Goal: Task Accomplishment & Management: Use online tool/utility

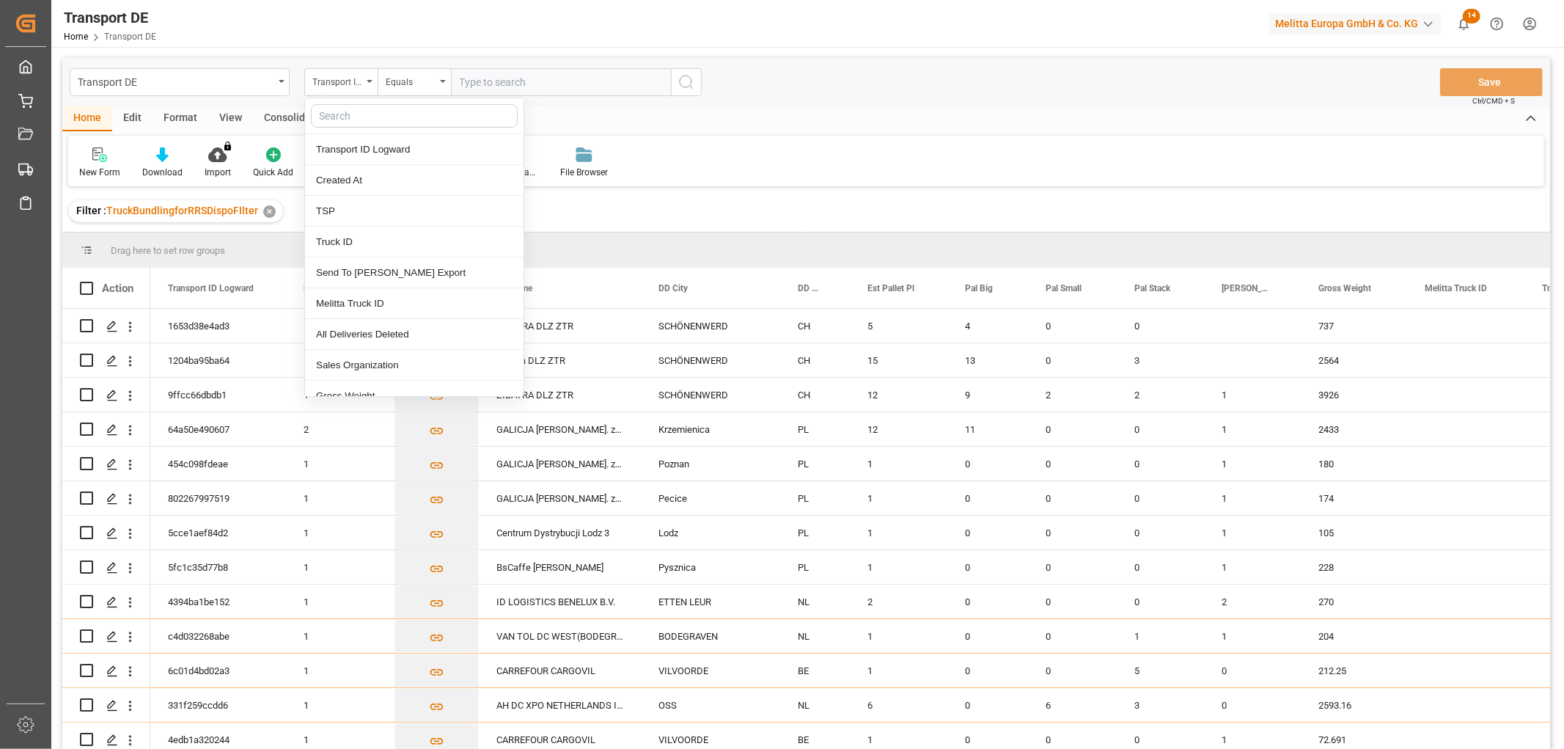
scroll to position [163, 0]
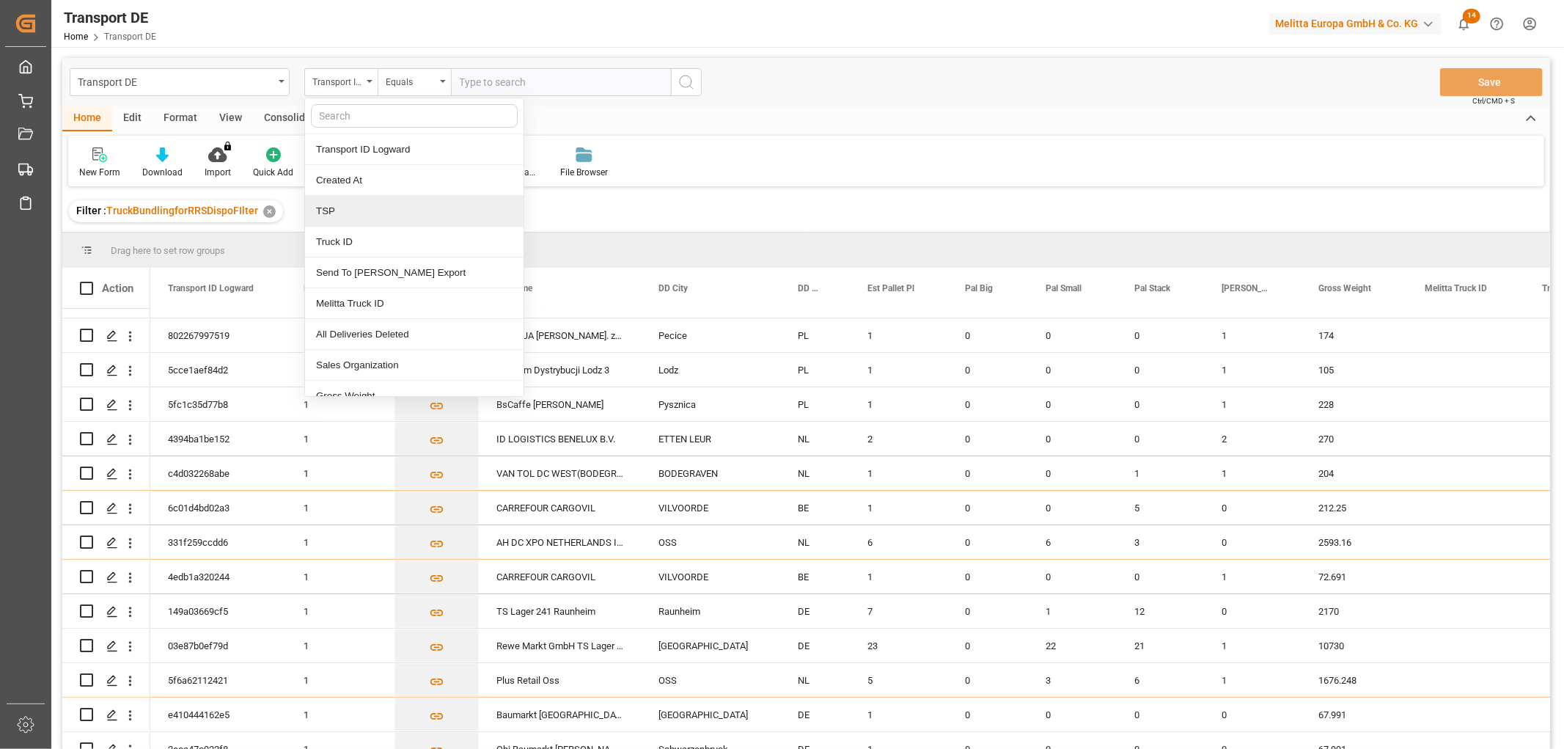
click at [341, 214] on div "TSP" at bounding box center [414, 211] width 218 height 31
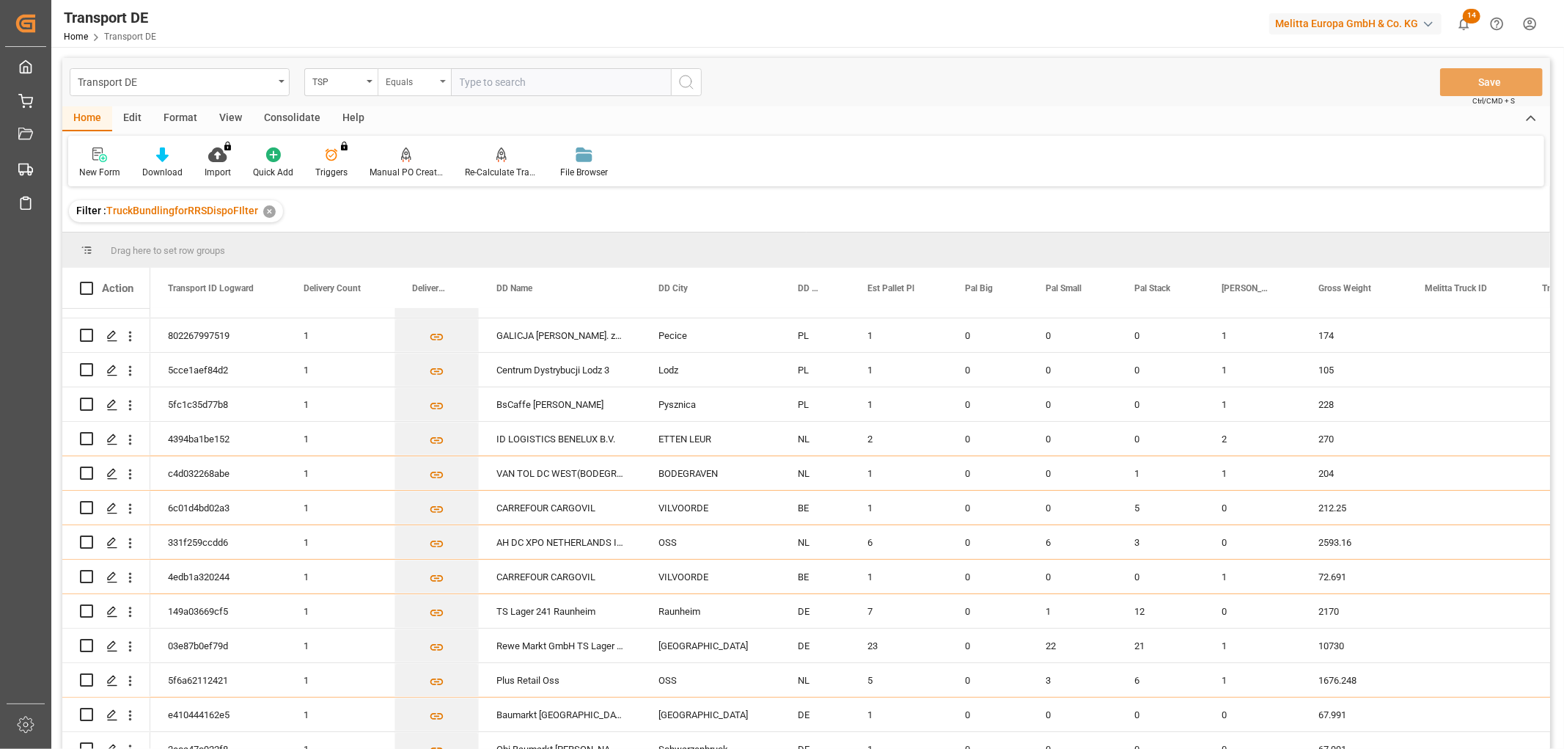
click at [406, 84] on div "Equals" at bounding box center [411, 80] width 50 height 17
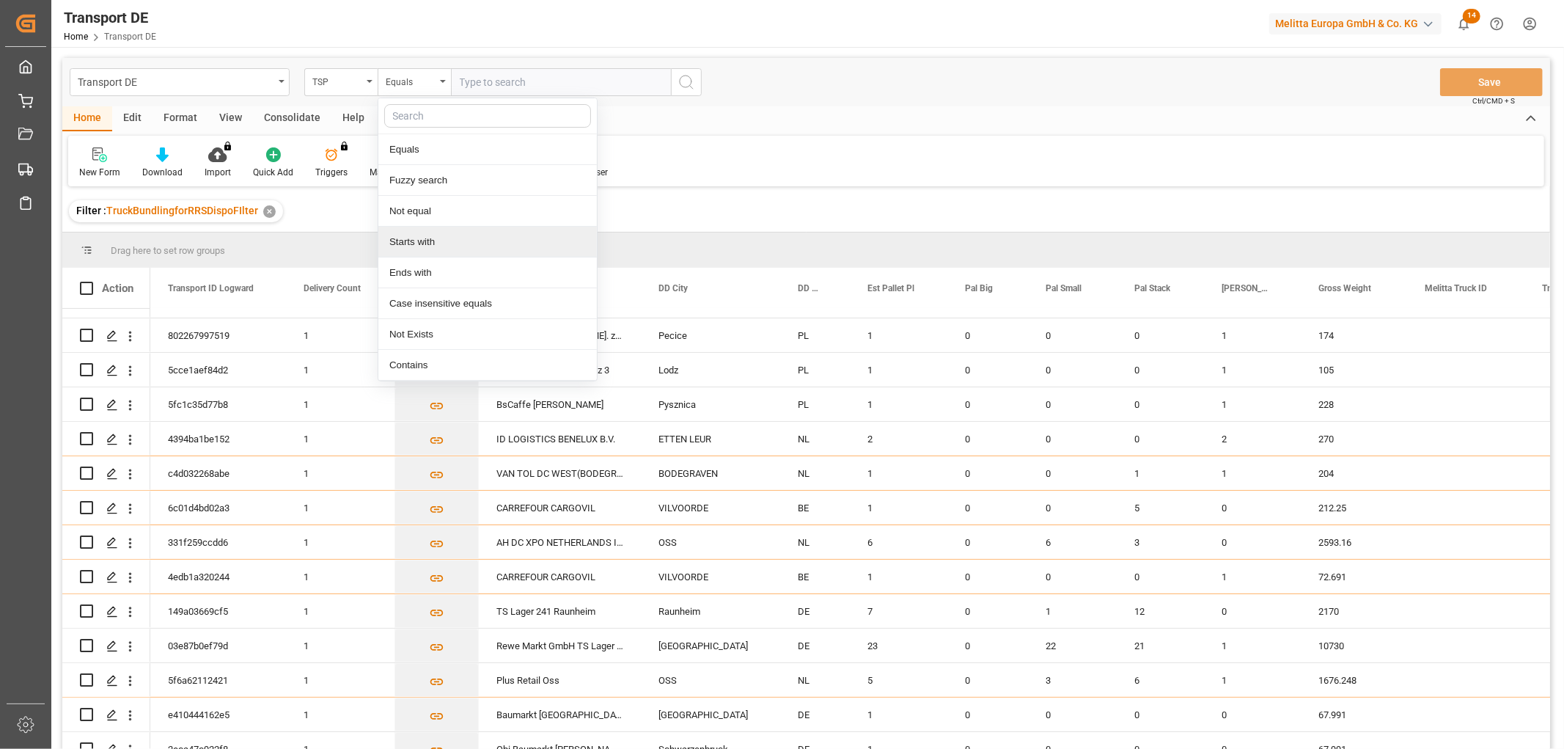
click at [419, 240] on div "Starts with" at bounding box center [487, 242] width 218 height 31
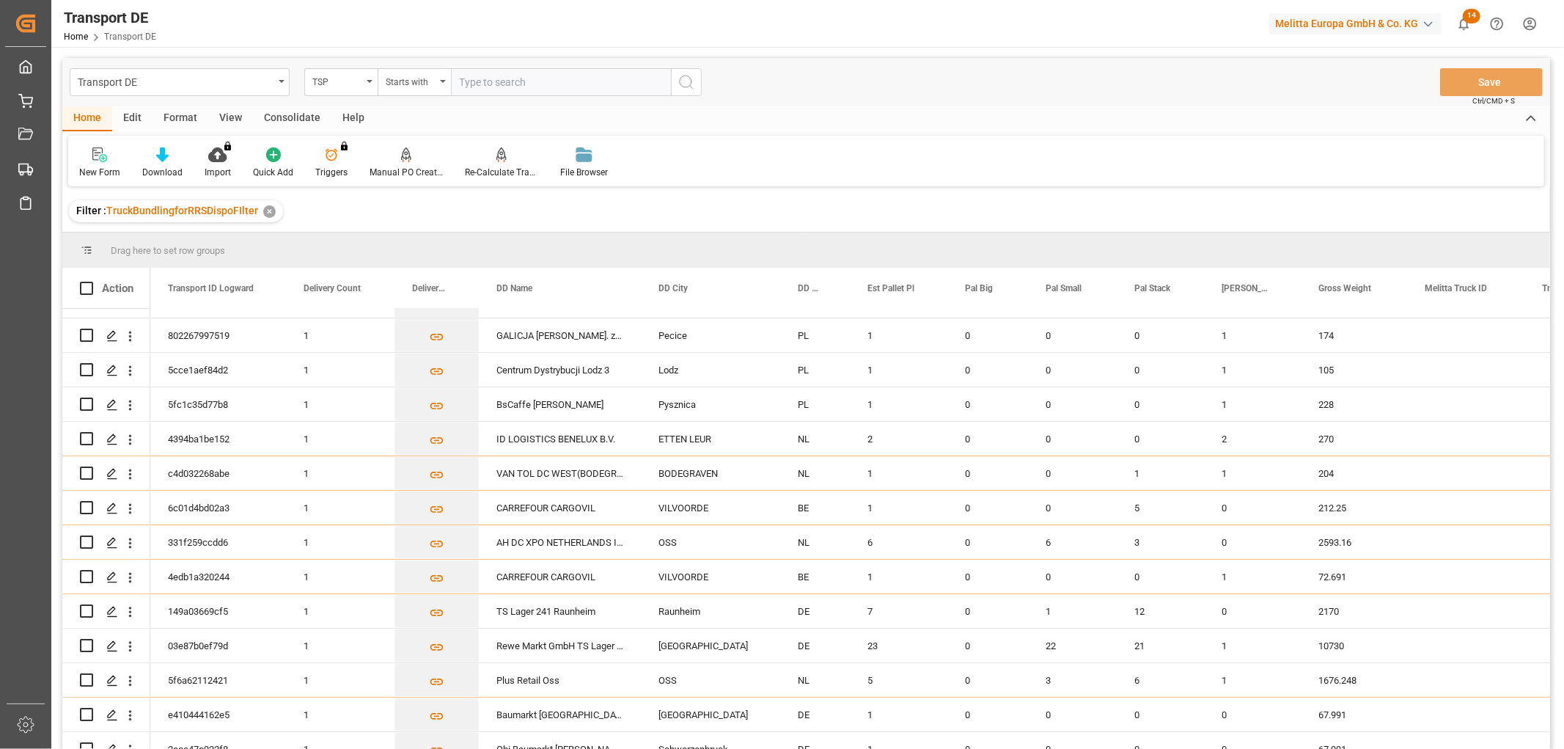
click at [478, 77] on input "text" at bounding box center [561, 82] width 220 height 28
type input "Self pickup DE"
click at [686, 81] on icon "search button" at bounding box center [686, 82] width 18 height 18
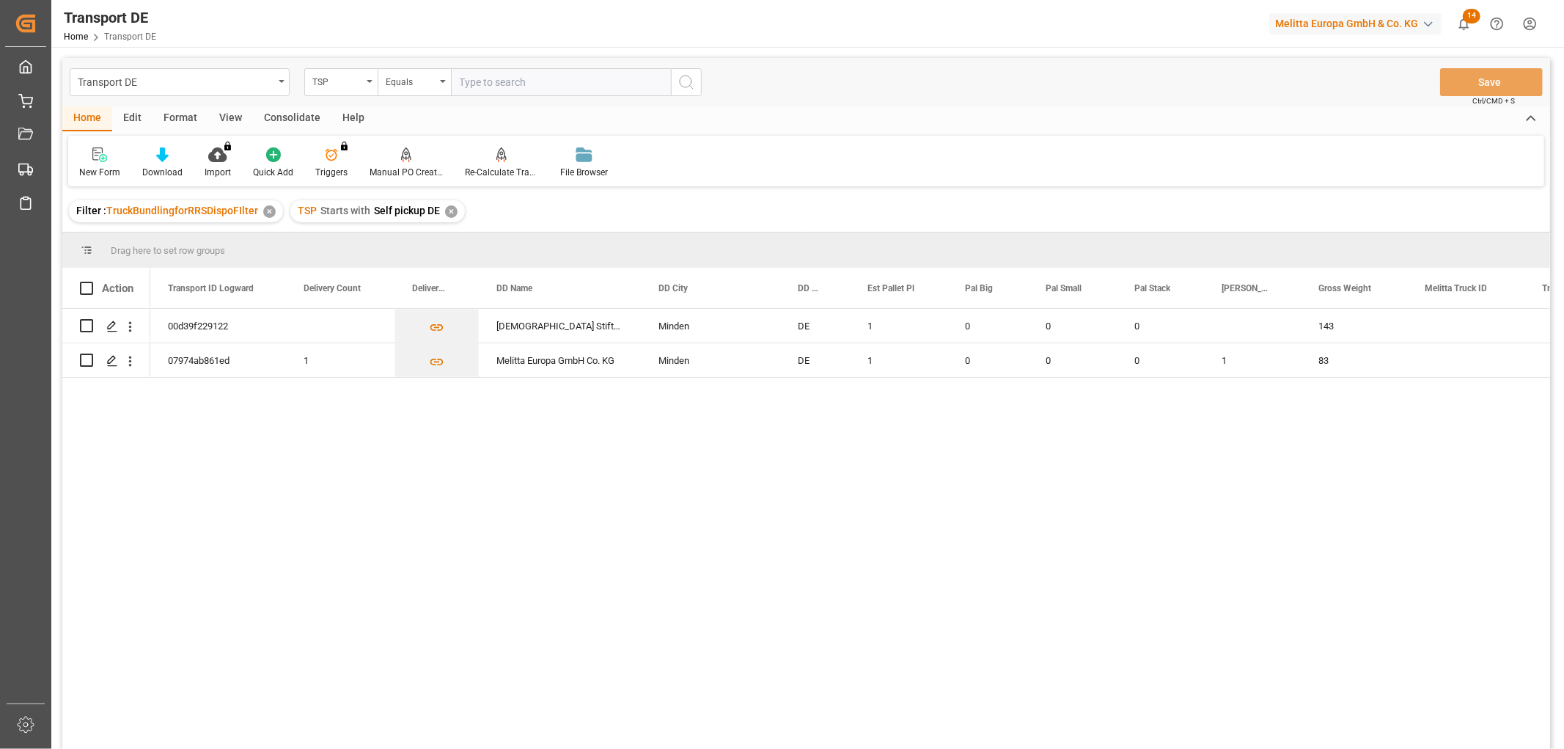
click at [277, 117] on div "Consolidate" at bounding box center [292, 118] width 78 height 25
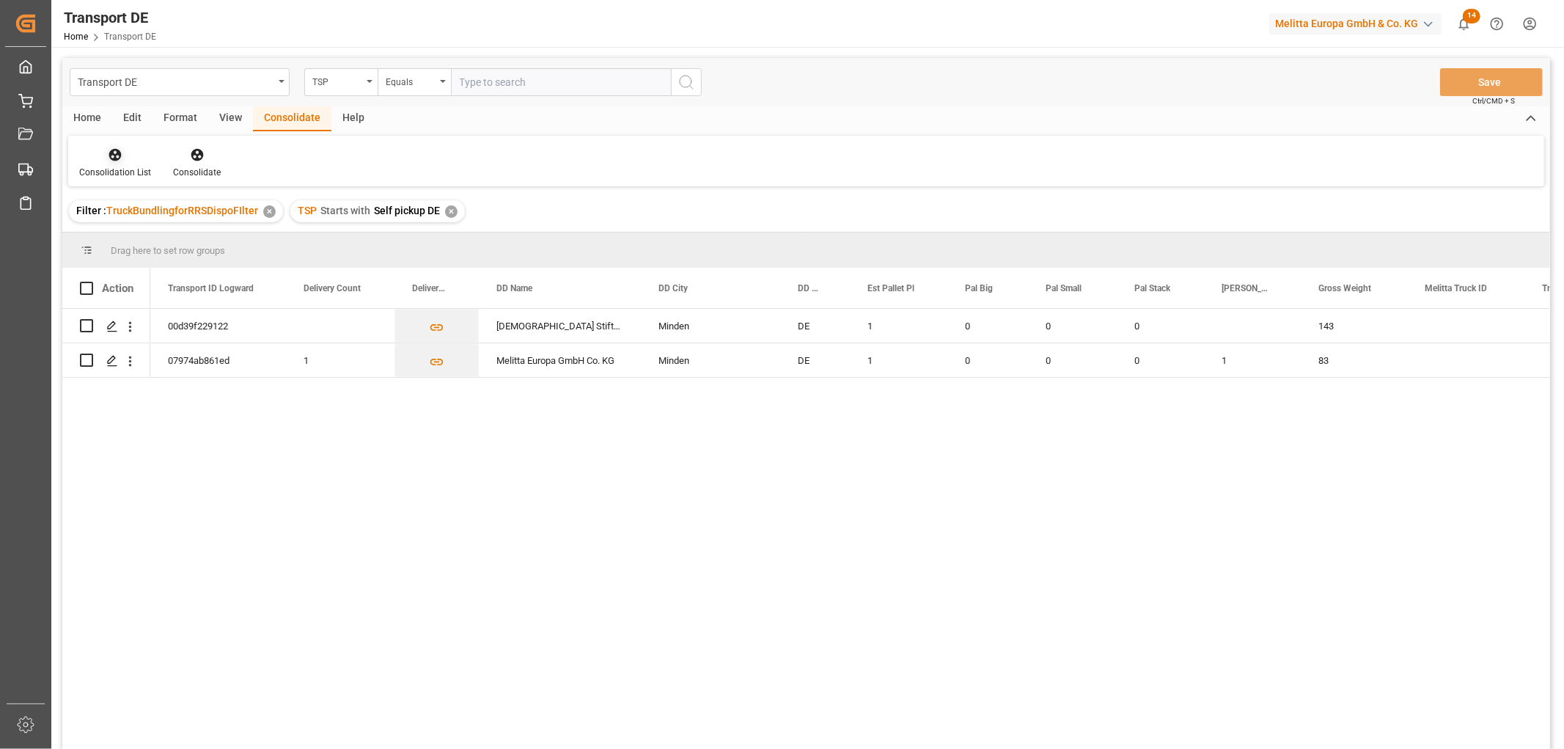
click at [110, 160] on icon at bounding box center [115, 154] width 15 height 15
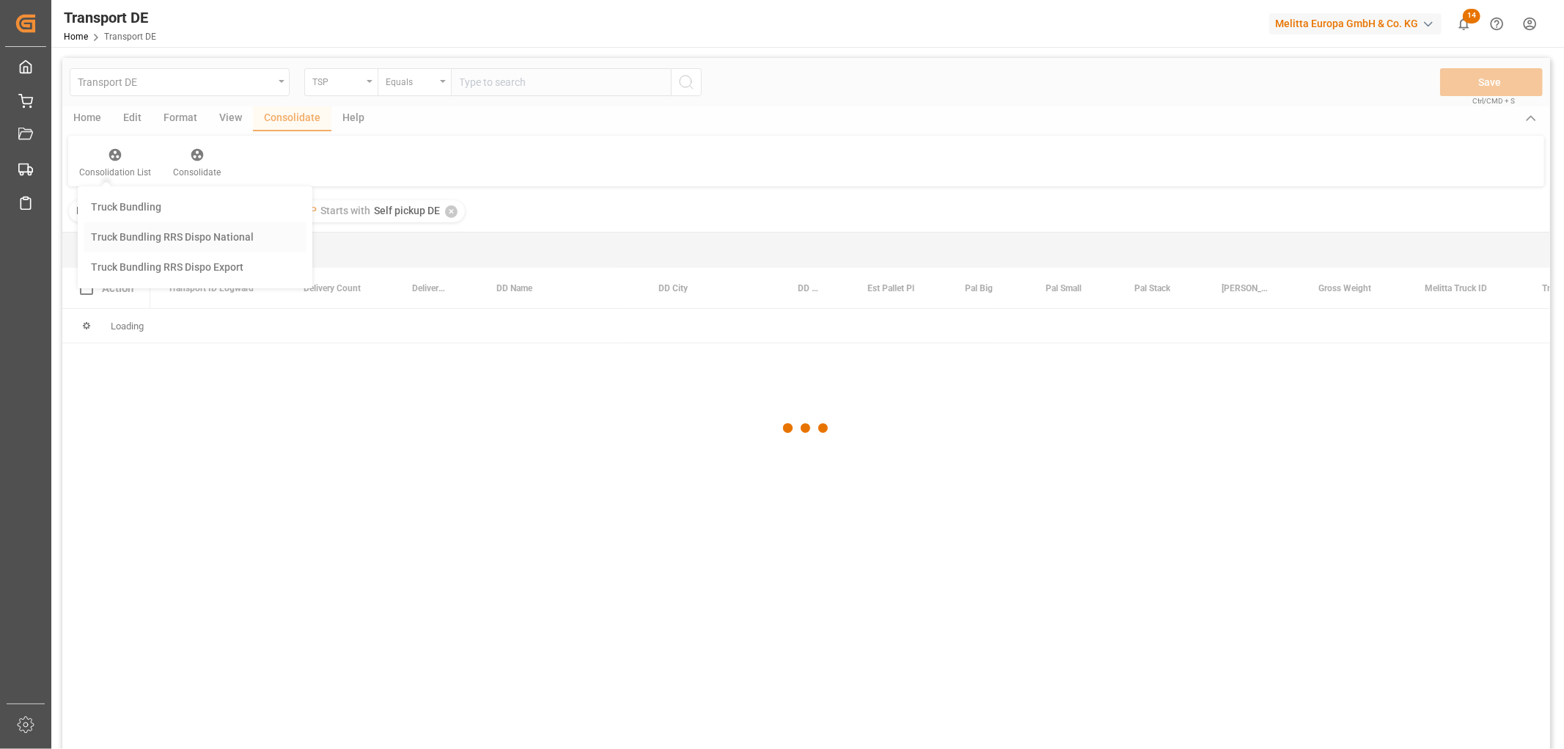
click at [123, 237] on div "Transport DE TSP Equals Save Ctrl/CMD + S Home Edit Format View Consolidate Hel…" at bounding box center [806, 422] width 1488 height 729
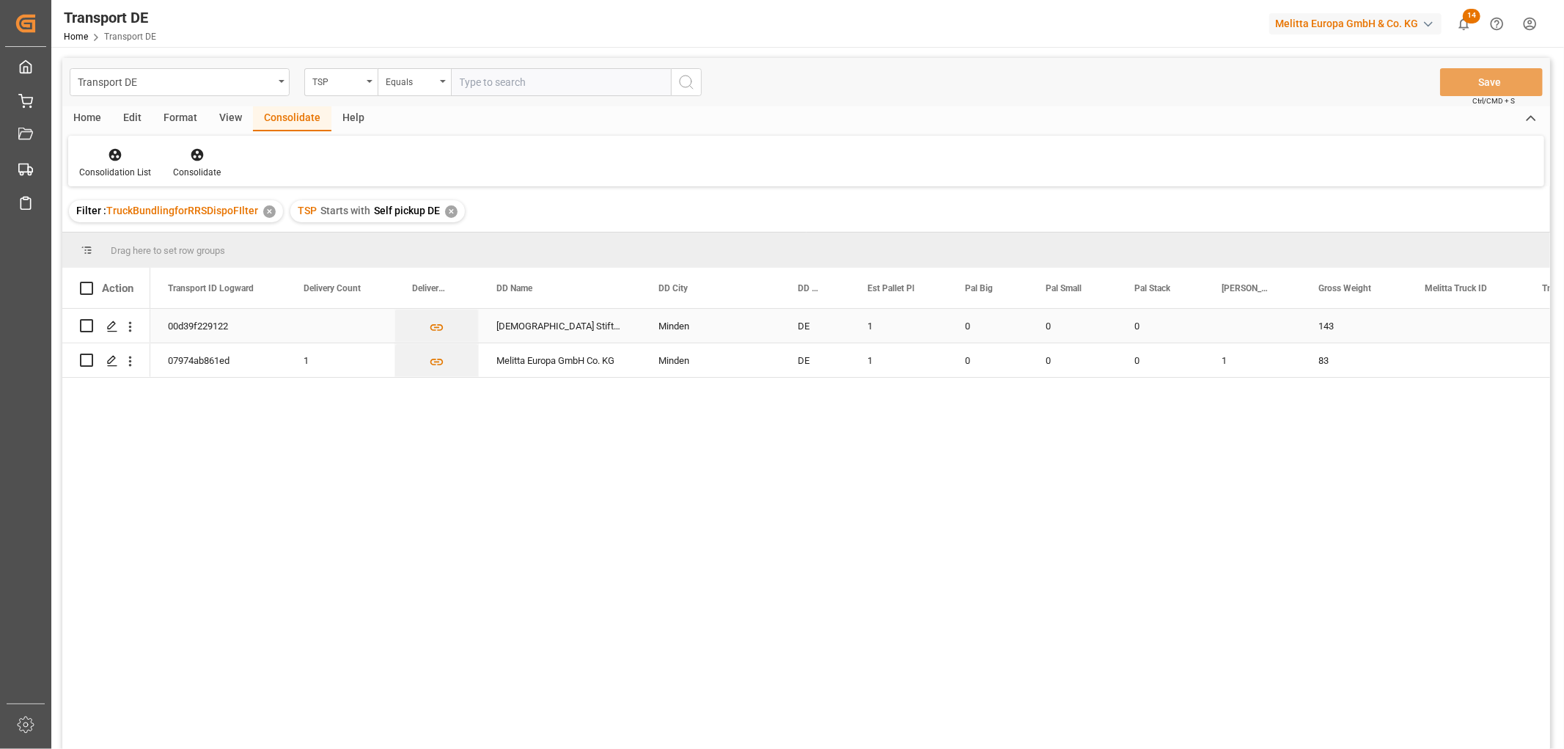
click at [89, 323] on input "Press Space to toggle row selection (unchecked)" at bounding box center [86, 325] width 13 height 13
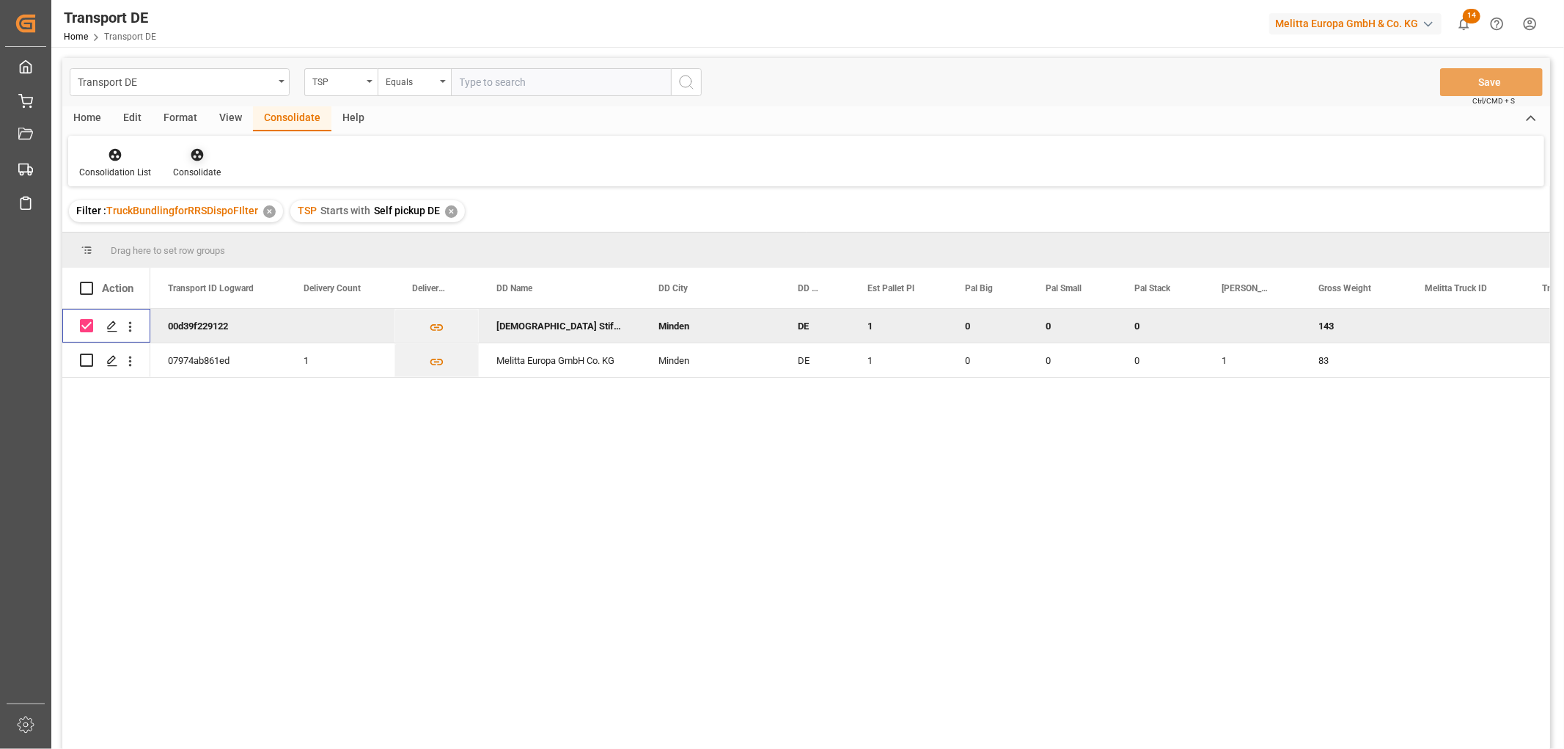
click at [191, 152] on icon at bounding box center [197, 155] width 12 height 12
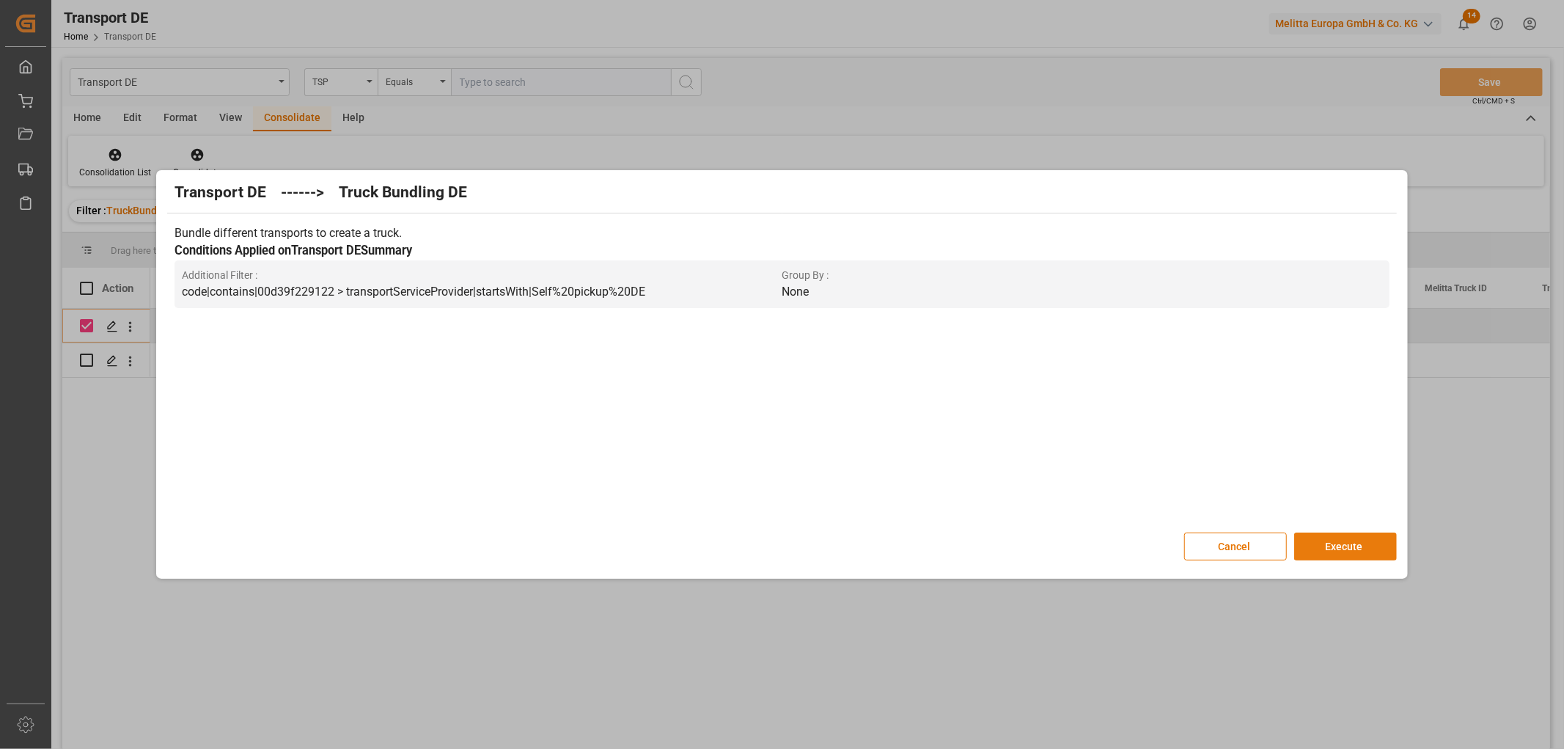
click at [1345, 540] on button "Execute" at bounding box center [1345, 546] width 103 height 28
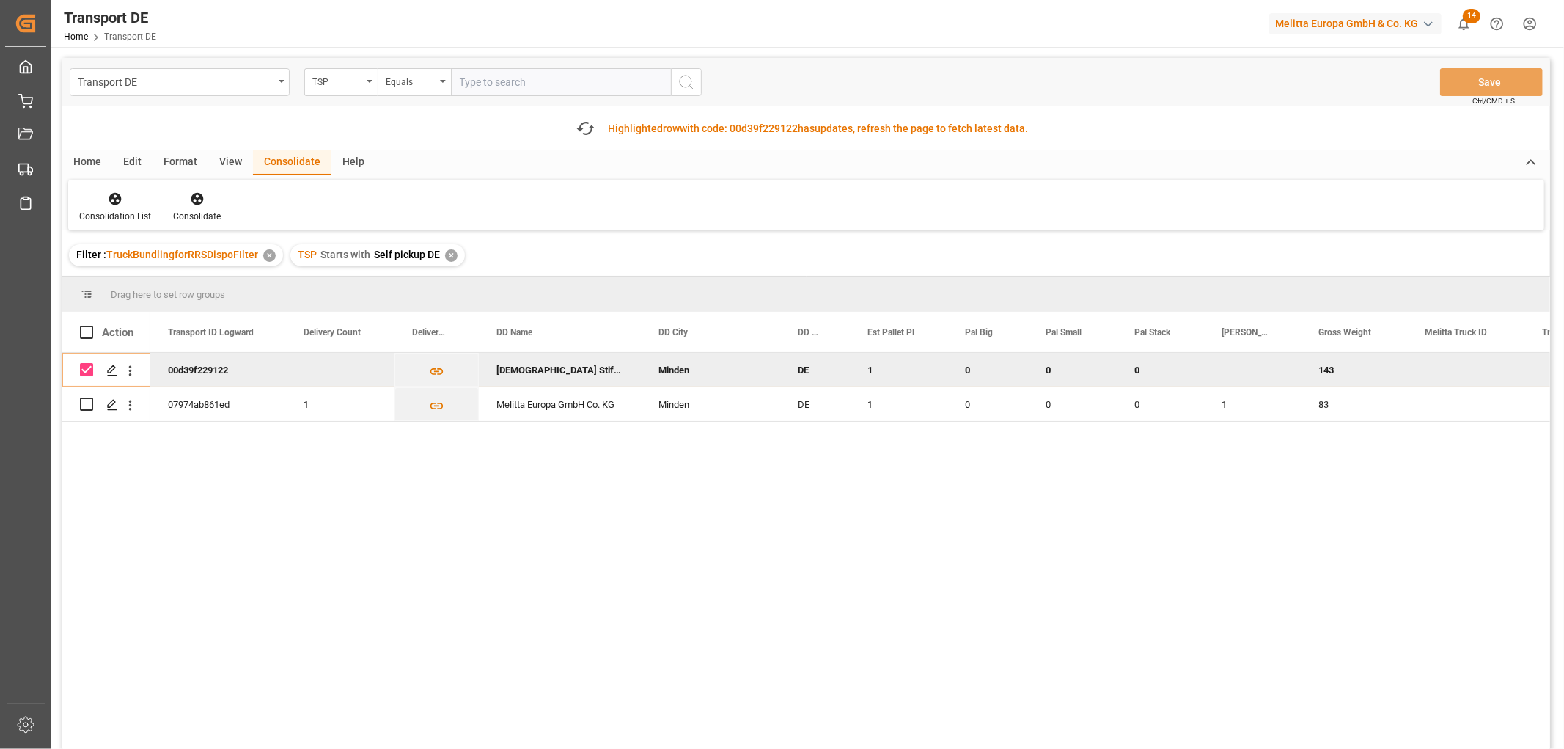
click at [87, 370] on input "Press Space to toggle row selection (checked)" at bounding box center [86, 369] width 13 height 13
checkbox input "false"
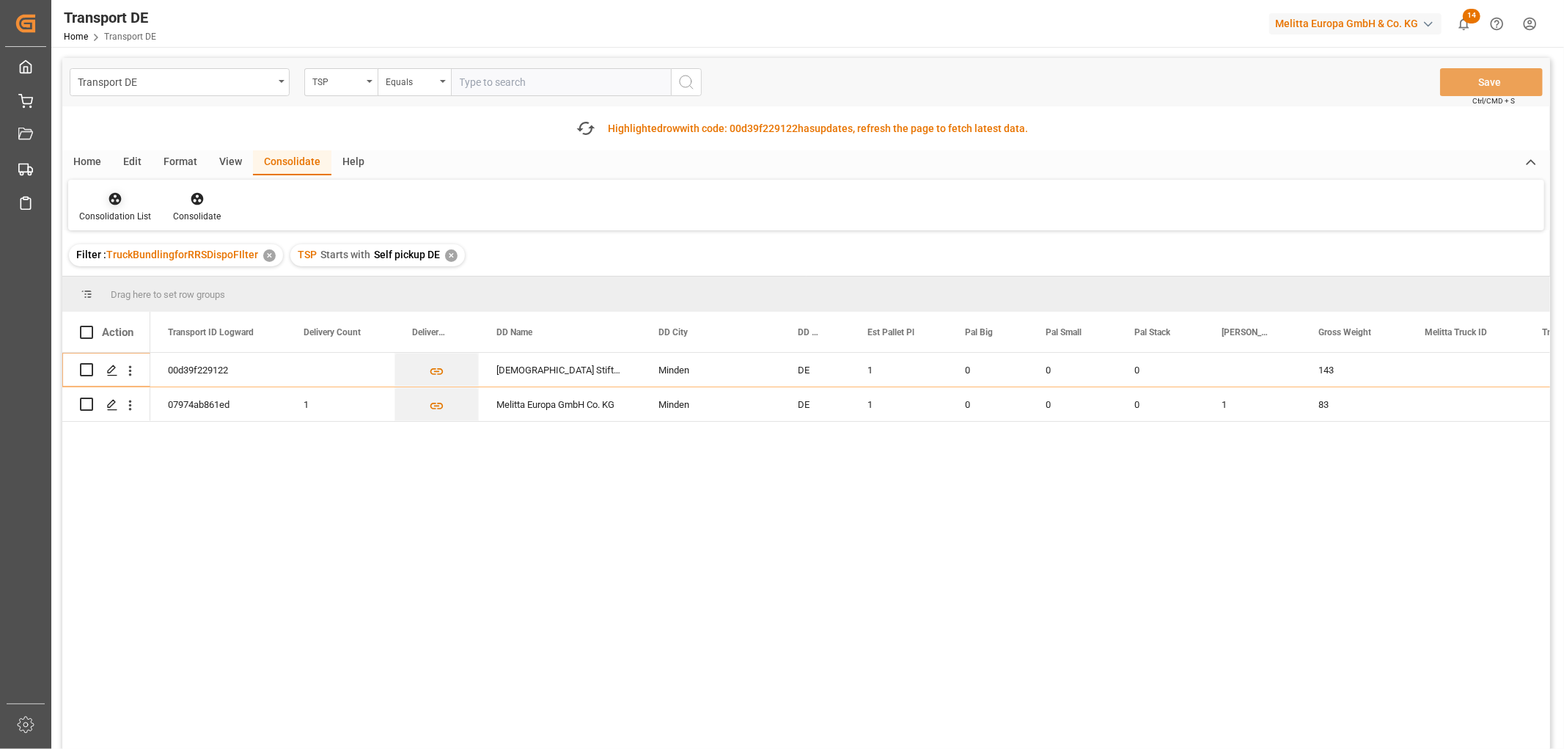
click at [108, 199] on icon at bounding box center [115, 198] width 15 height 15
click at [129, 277] on div "Transport DE TSP Equals Save Ctrl/CMD + S Fetch latest updates Highlighted row …" at bounding box center [806, 444] width 1488 height 773
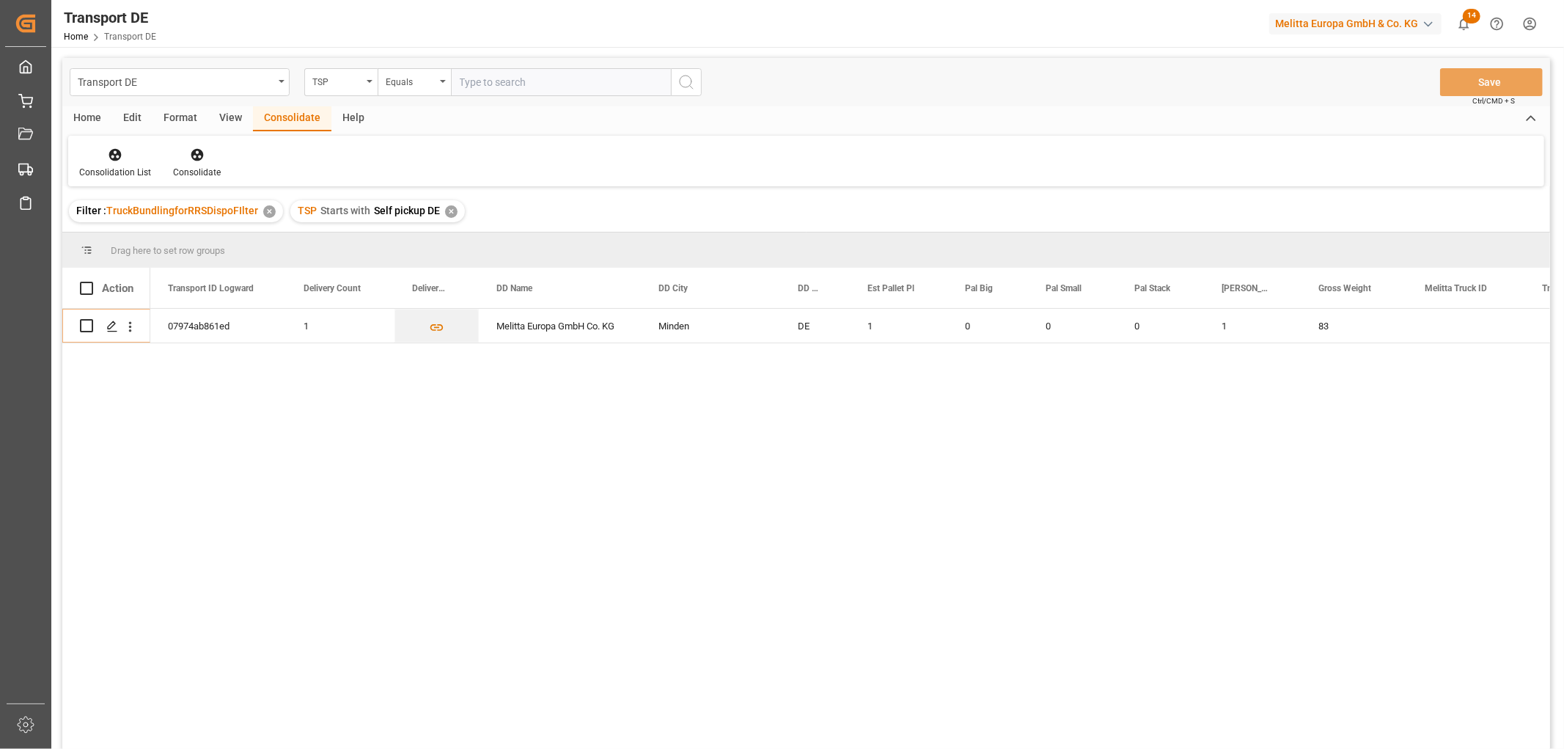
click at [446, 211] on div "✕" at bounding box center [451, 211] width 12 height 12
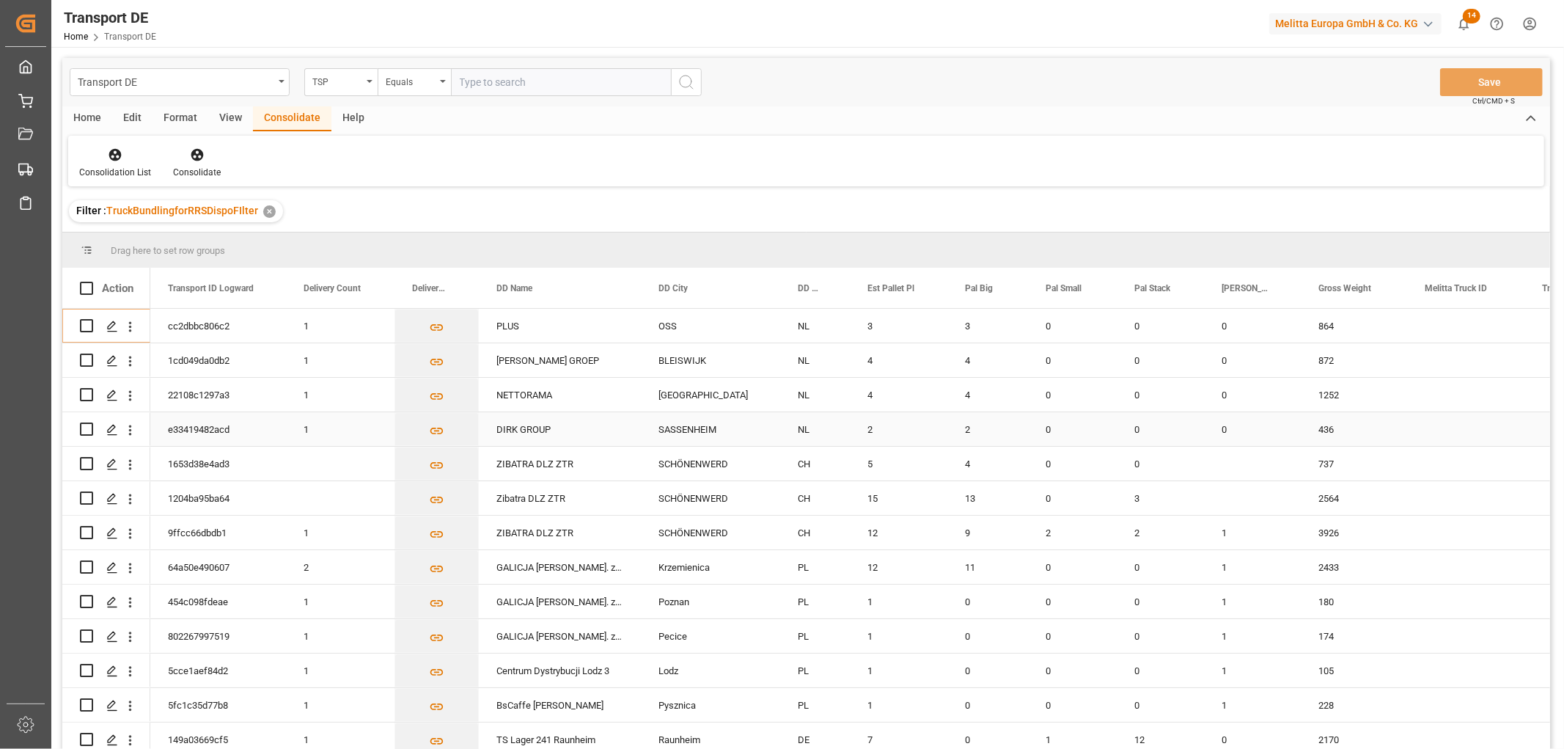
scroll to position [81, 0]
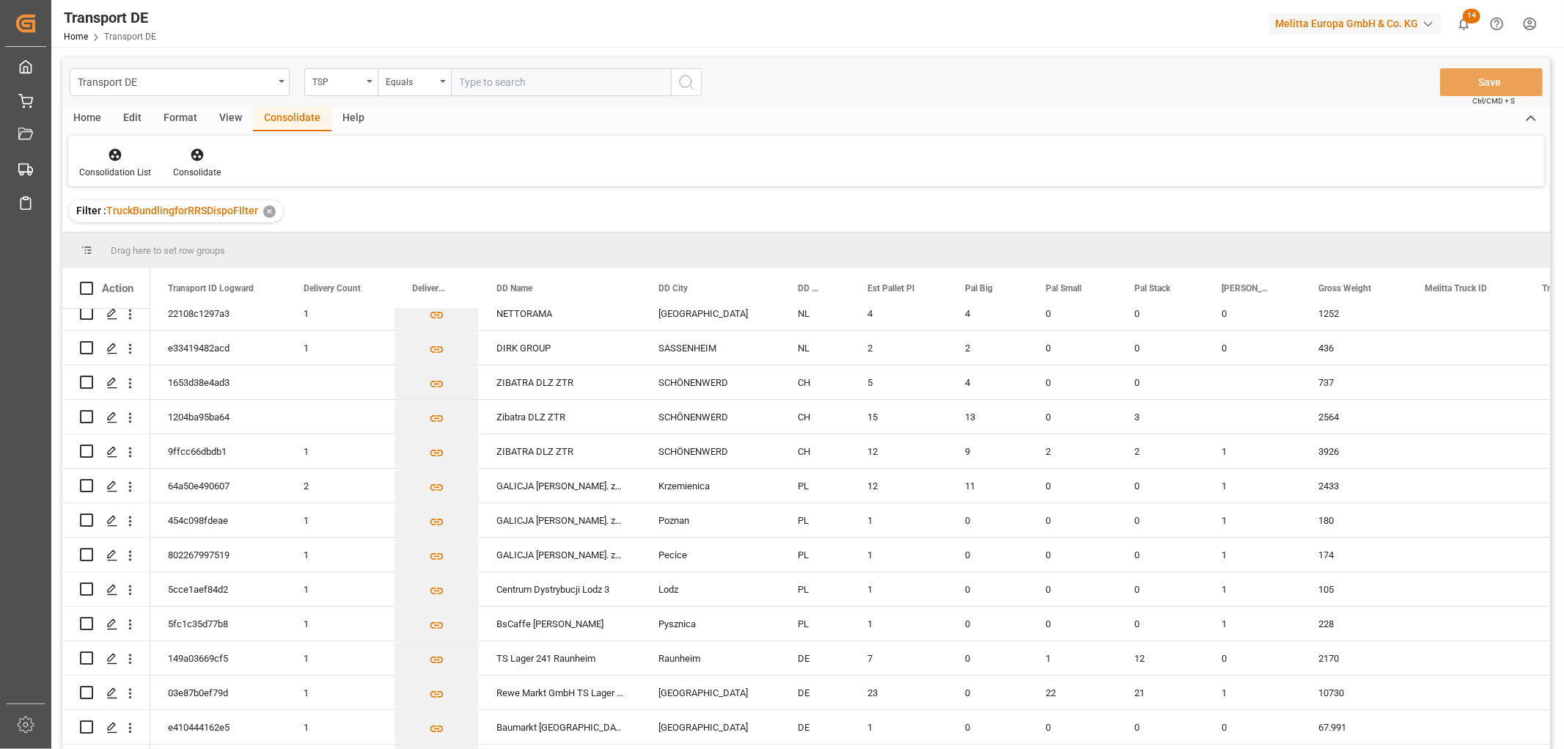
click at [1534, 23] on html "Created by potrace 1.15, written by Peter Selinger 2001-2017 Created by potrace…" at bounding box center [782, 374] width 1564 height 749
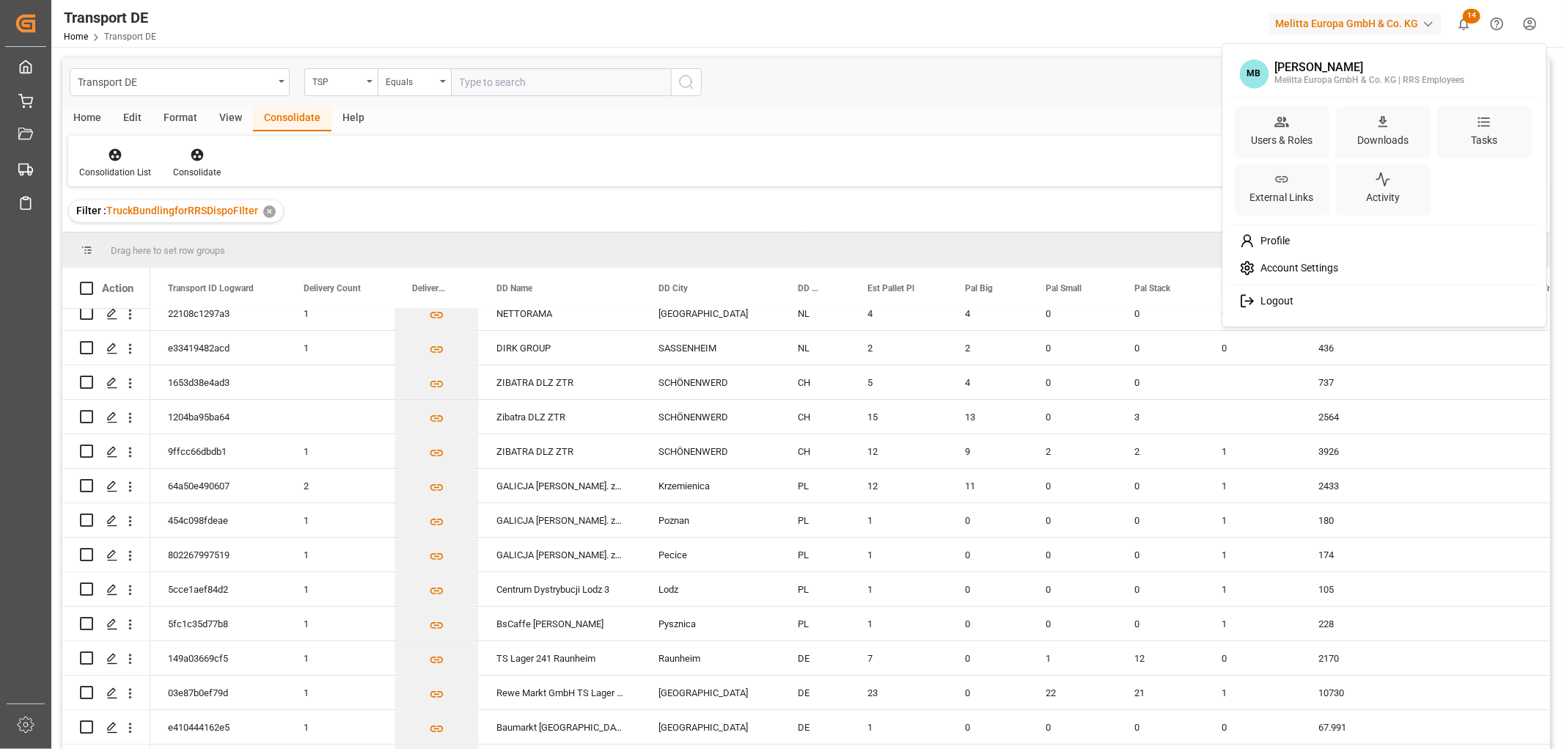
click at [1279, 298] on span "Logout" at bounding box center [1273, 301] width 39 height 13
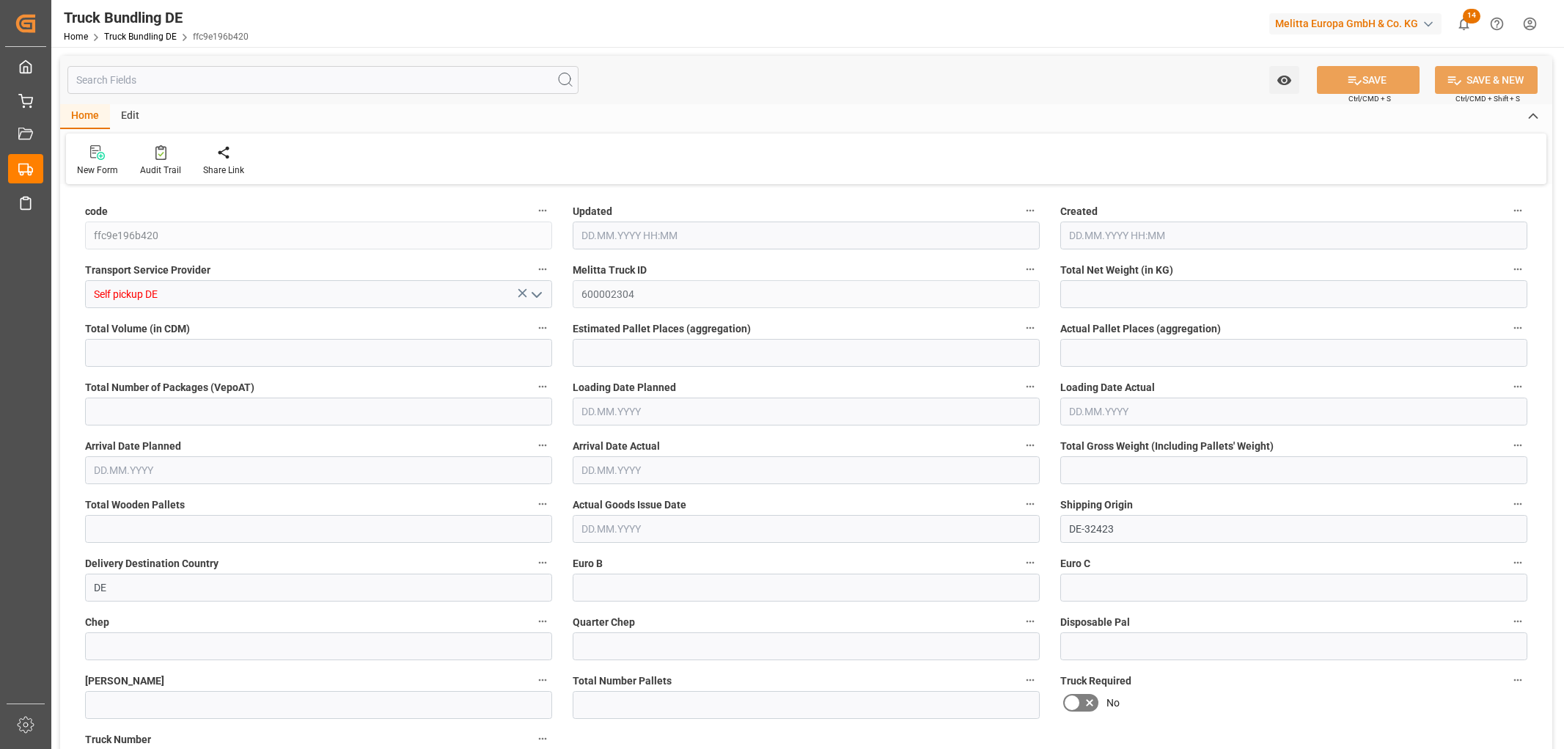
type input "103.25"
type input "320.905"
type input "1"
type input "0"
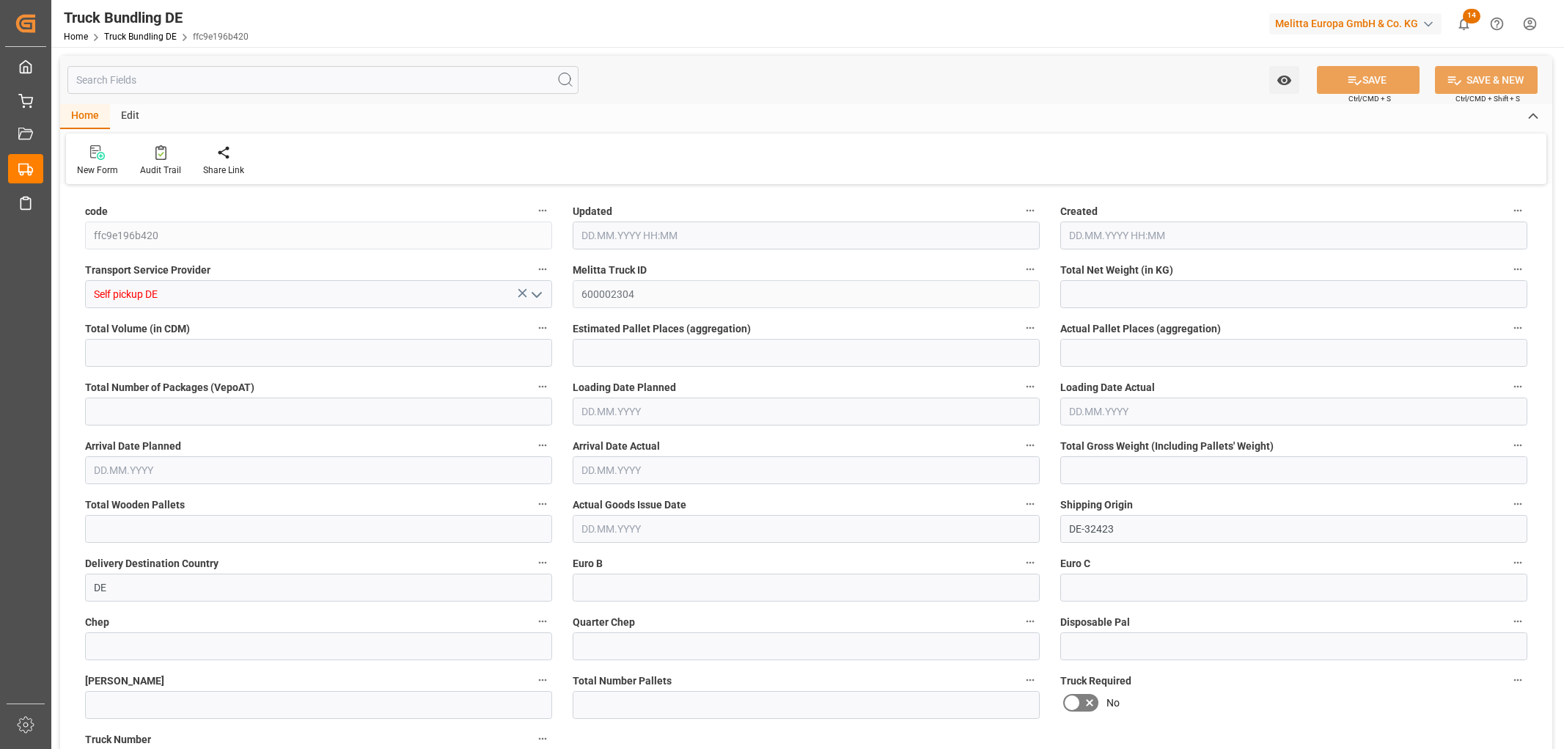
type input "143"
type input "1"
type input "0"
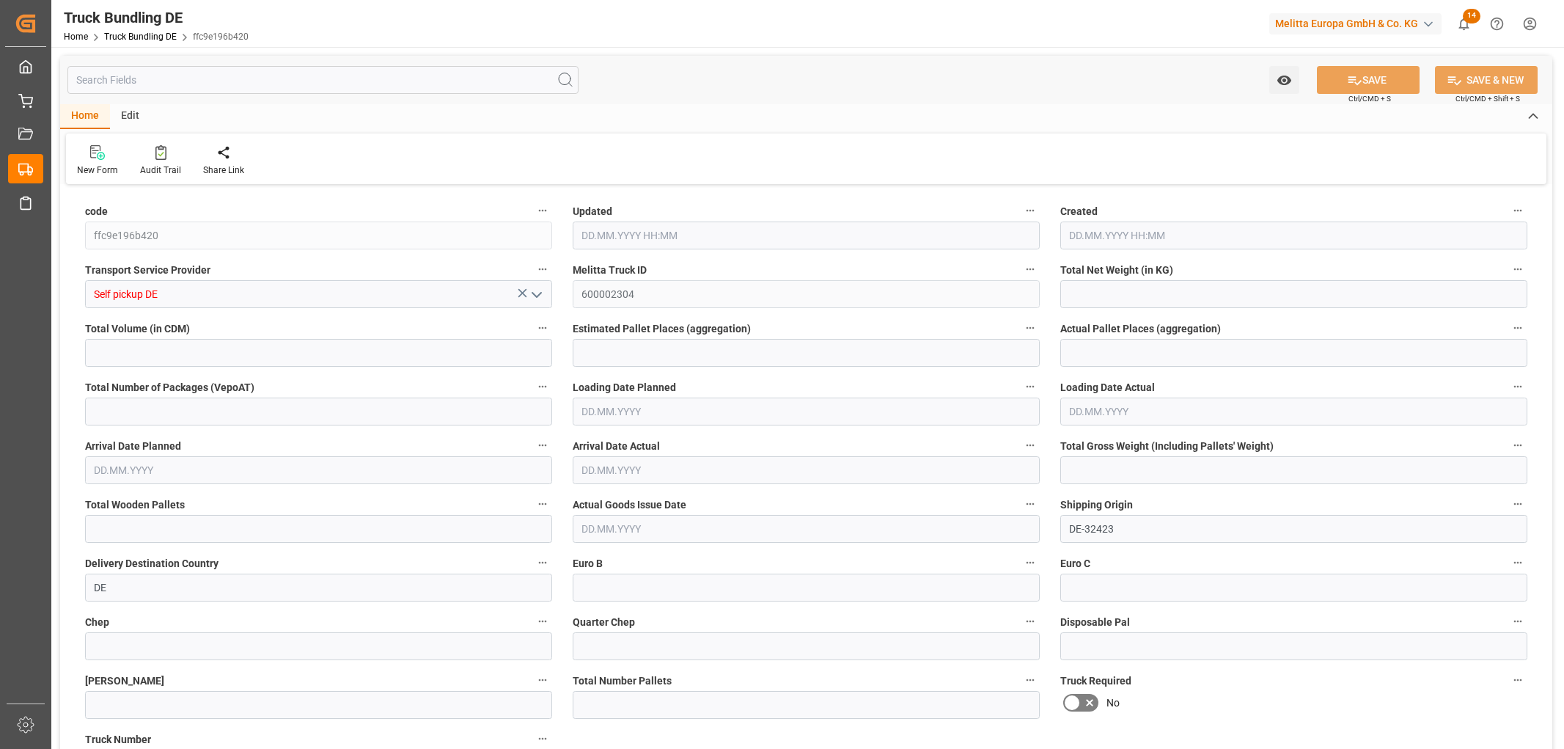
type input "0"
type input "04.09.2025 15:12"
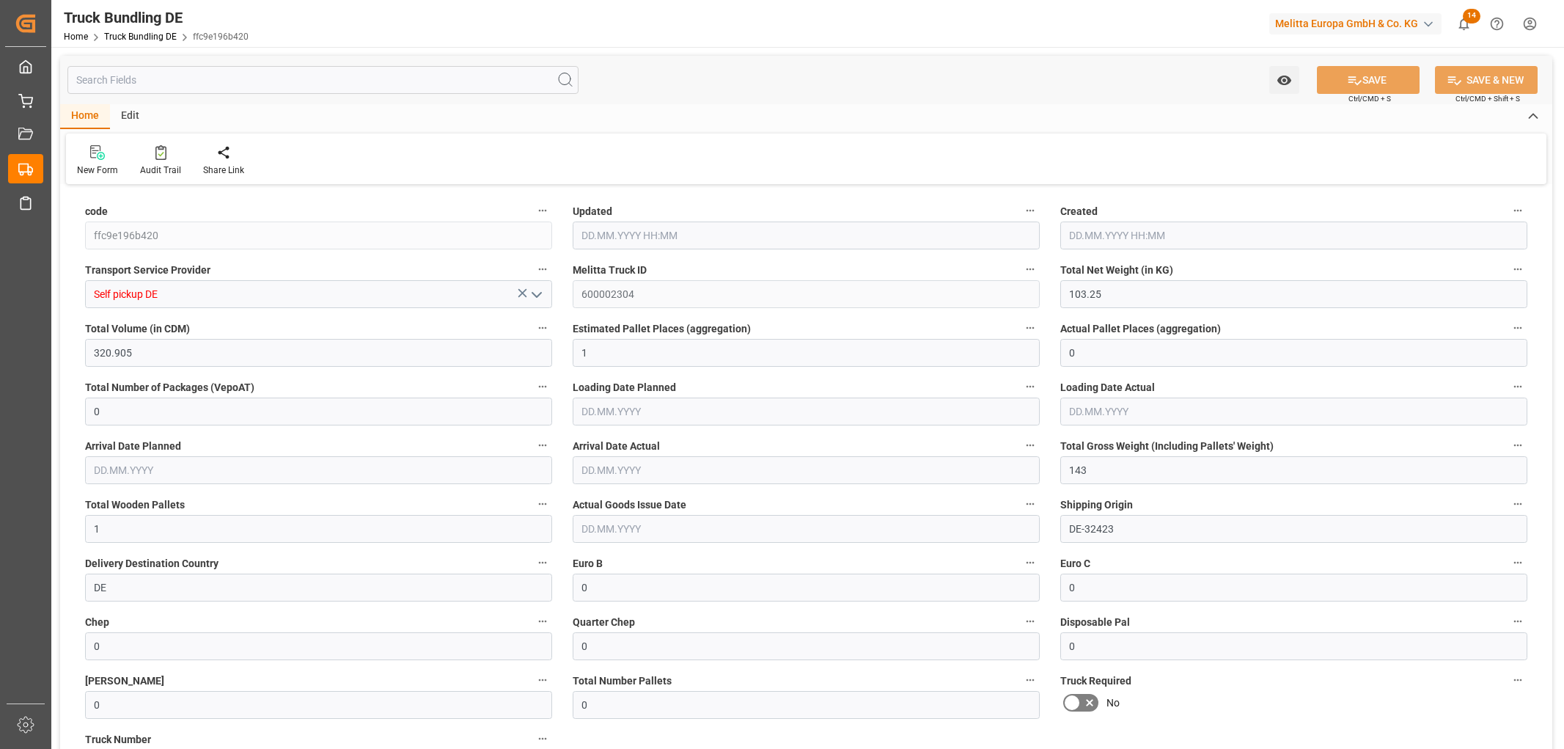
type input "04.09.2025 15:12"
type input "08.09.2025"
type input "04.09.2025"
